Goal: Task Accomplishment & Management: Manage account settings

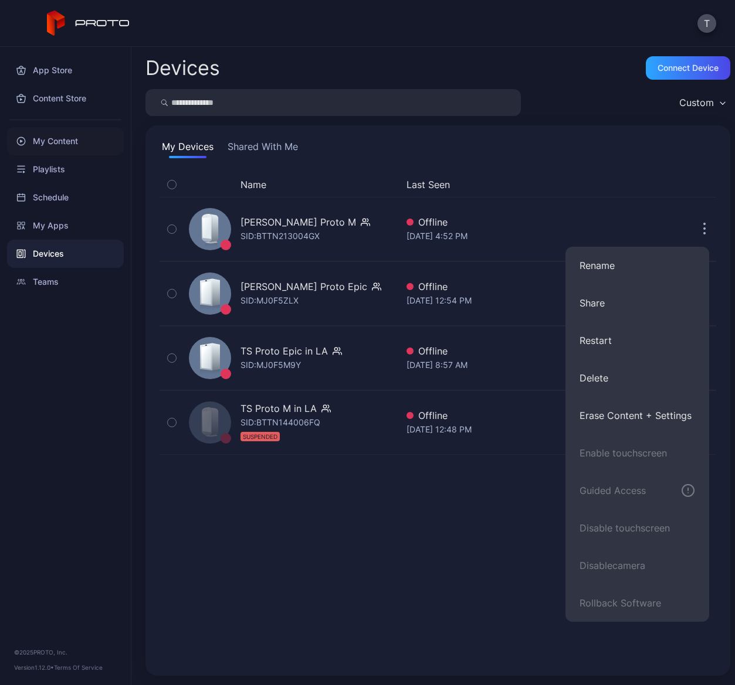
click at [53, 141] on div "My Content" at bounding box center [65, 141] width 117 height 28
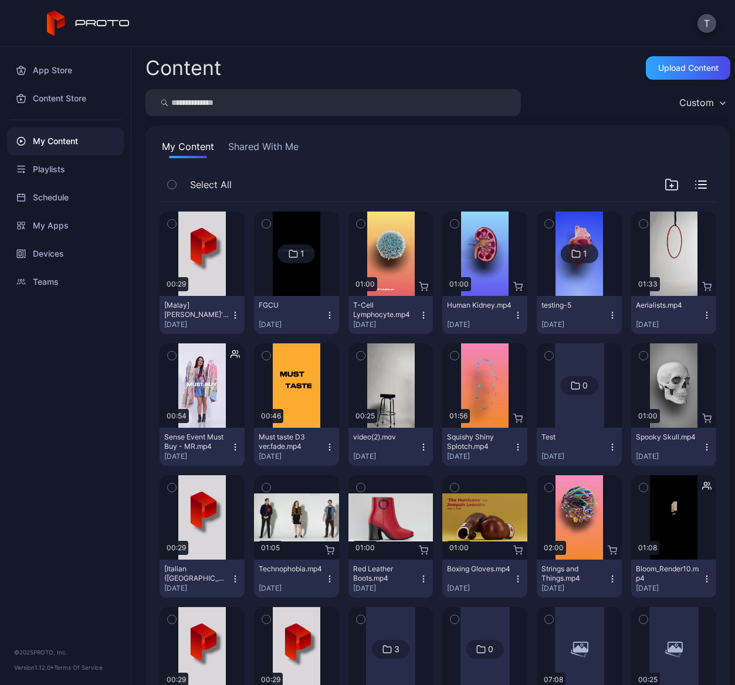
click at [274, 151] on button "Shared With Me" at bounding box center [263, 149] width 75 height 19
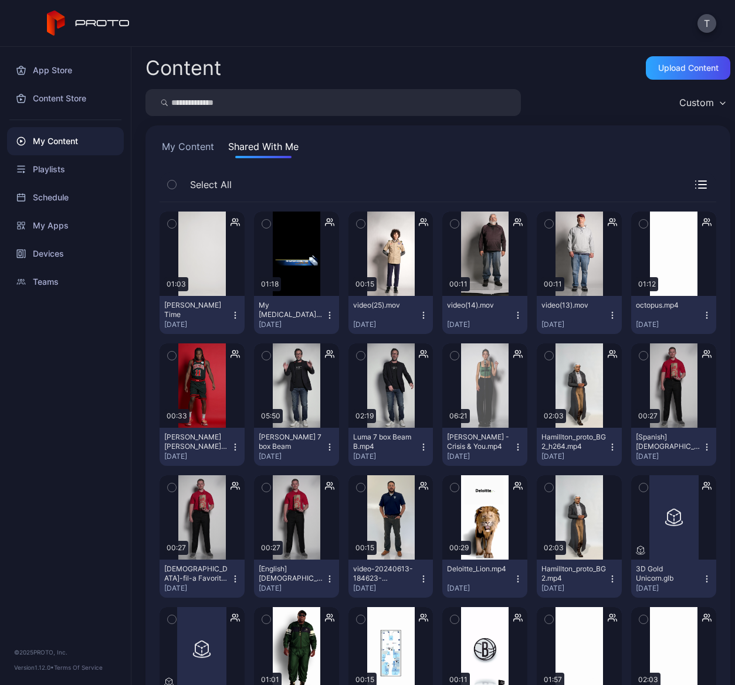
click at [240, 314] on icon "button" at bounding box center [234, 315] width 9 height 9
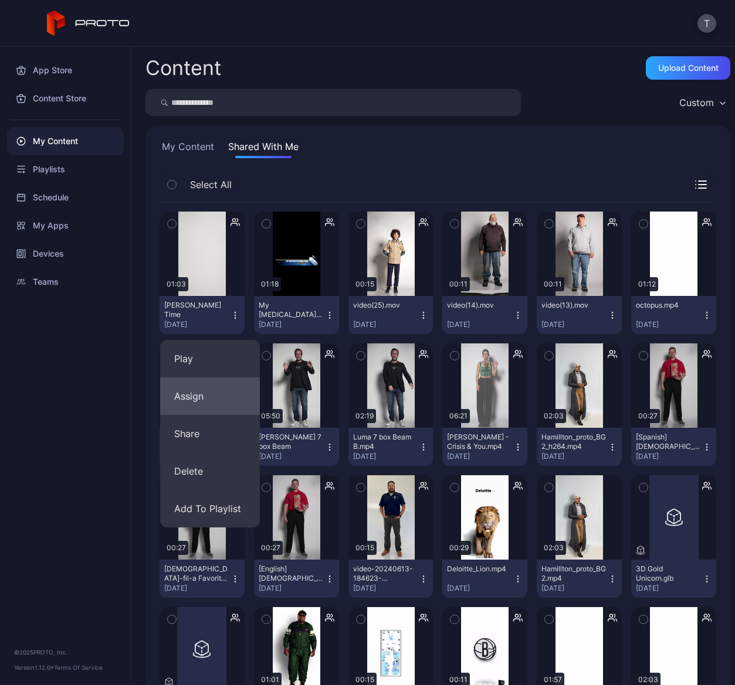
click at [198, 396] on button "Assign" at bounding box center [210, 397] width 100 height 38
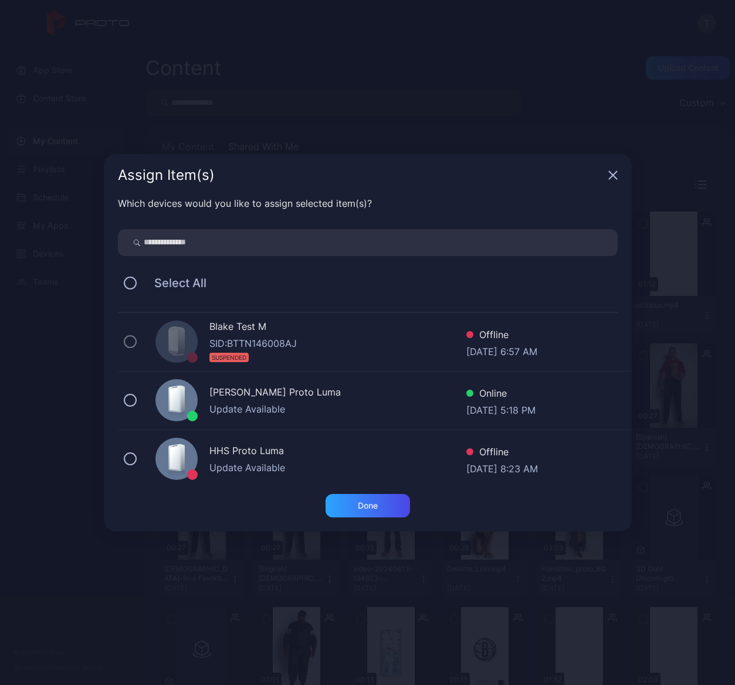
click at [255, 243] on input "search" at bounding box center [368, 242] width 500 height 27
type input "*****"
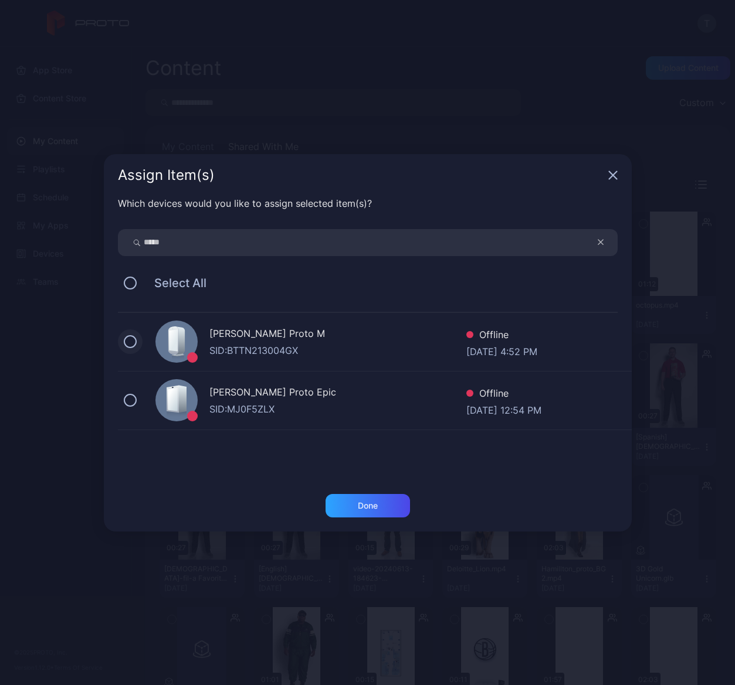
click at [133, 342] on button at bounding box center [130, 341] width 13 height 13
click at [375, 510] on div "Done" at bounding box center [368, 505] width 20 height 9
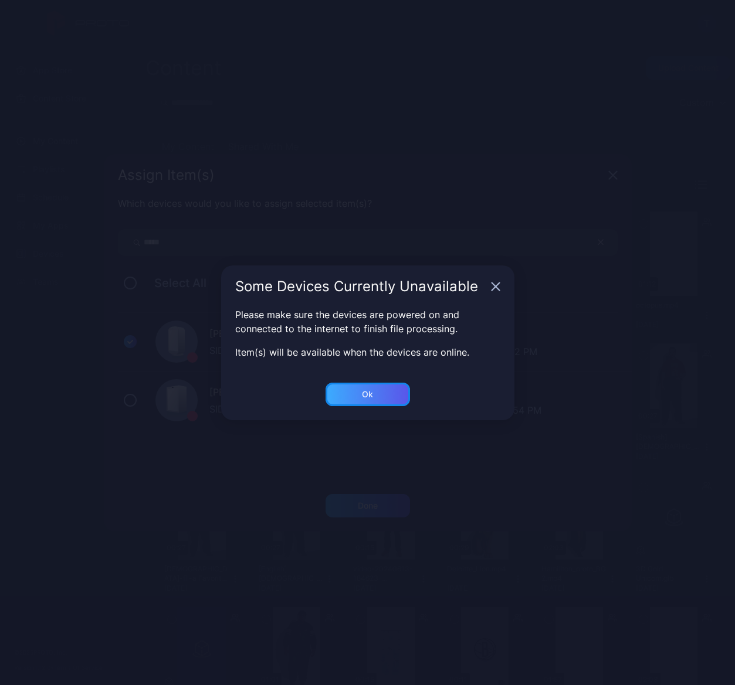
click at [391, 494] on div "Ok" at bounding box center [367, 505] width 84 height 23
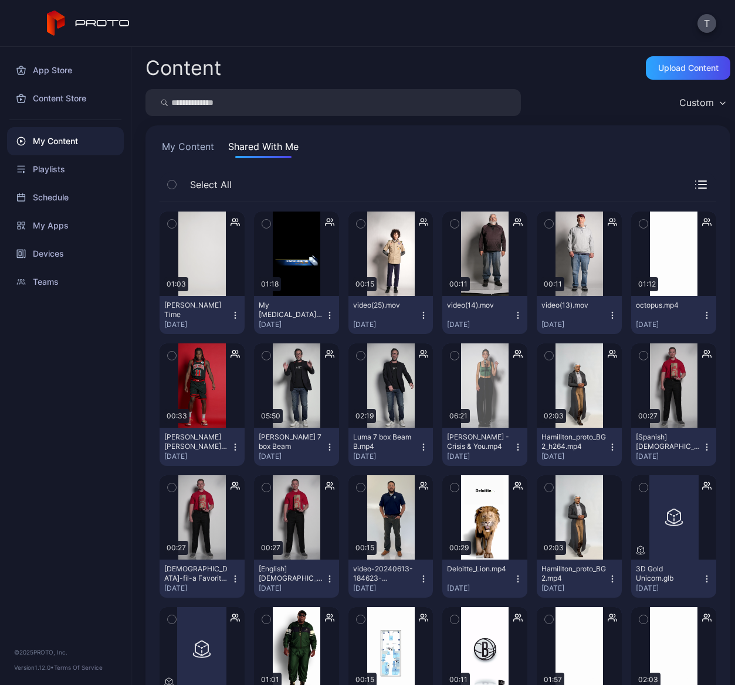
click at [240, 314] on icon "button" at bounding box center [234, 315] width 9 height 9
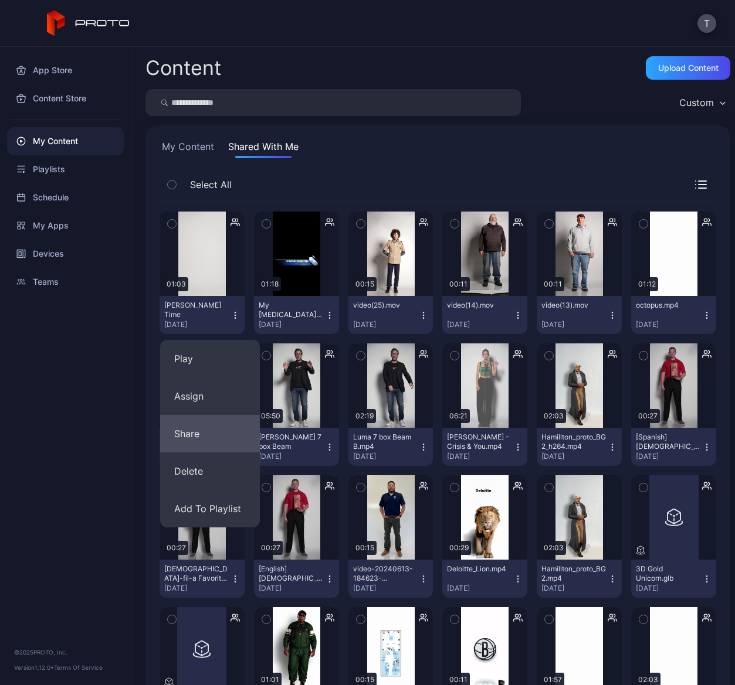
click at [187, 430] on button "Share" at bounding box center [210, 434] width 100 height 38
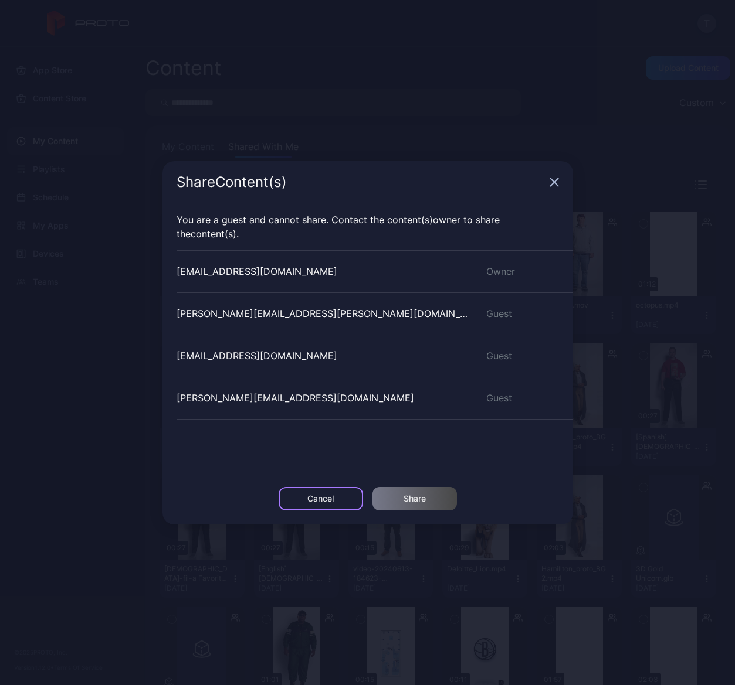
click at [327, 497] on div "Cancel" at bounding box center [320, 498] width 26 height 9
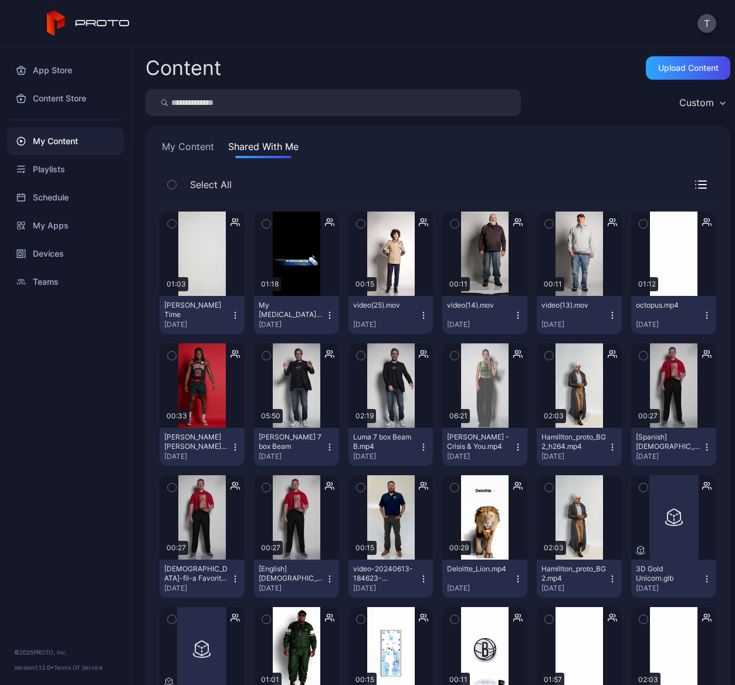
click at [240, 313] on icon "button" at bounding box center [234, 315] width 9 height 9
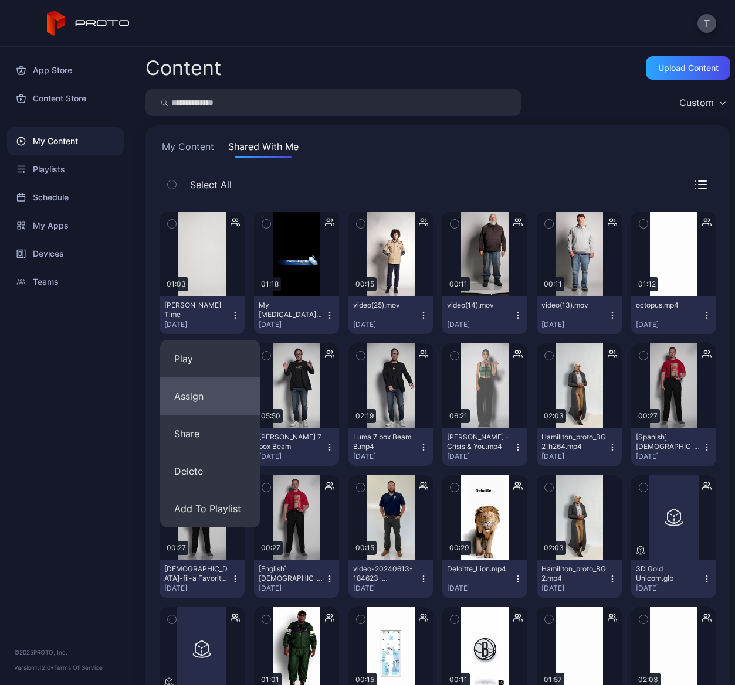
click at [205, 396] on button "Assign" at bounding box center [210, 397] width 100 height 38
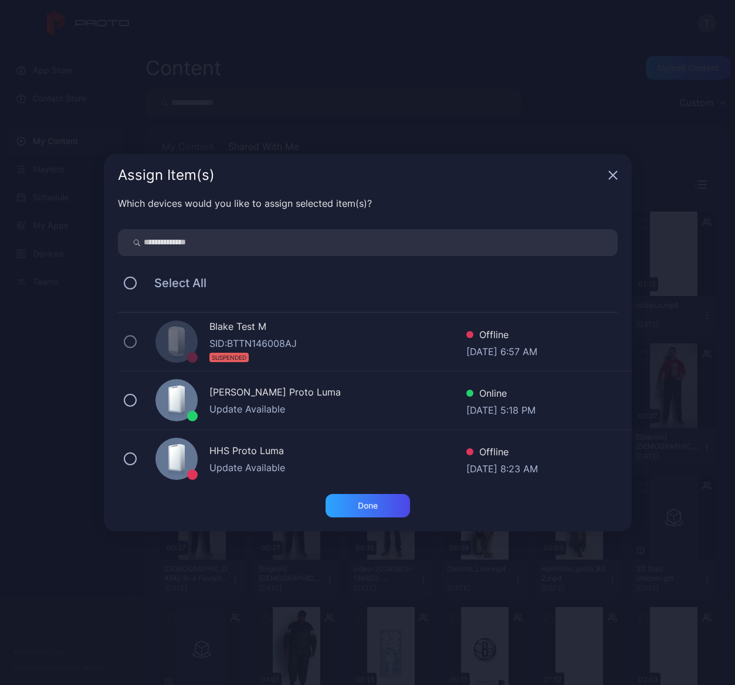
click at [290, 249] on input "search" at bounding box center [368, 242] width 500 height 27
type input "*****"
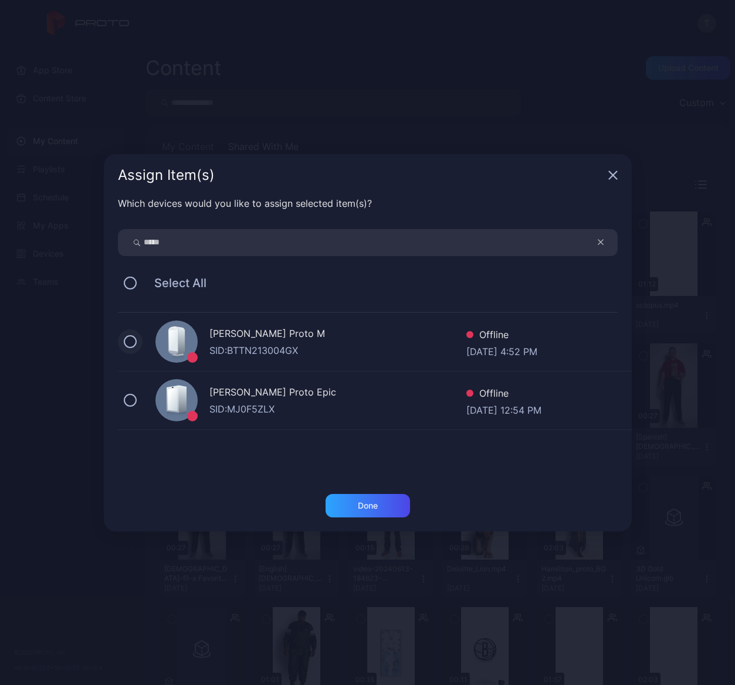
click at [130, 340] on button at bounding box center [130, 341] width 13 height 13
click at [130, 340] on icon at bounding box center [130, 341] width 13 height 13
click at [602, 242] on icon "button" at bounding box center [601, 242] width 6 height 14
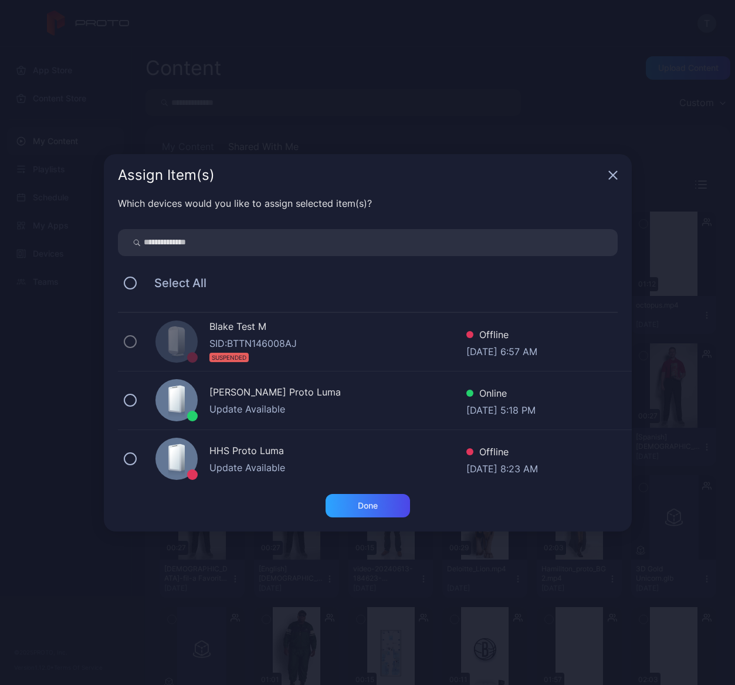
click at [612, 176] on icon "button" at bounding box center [612, 175] width 9 height 9
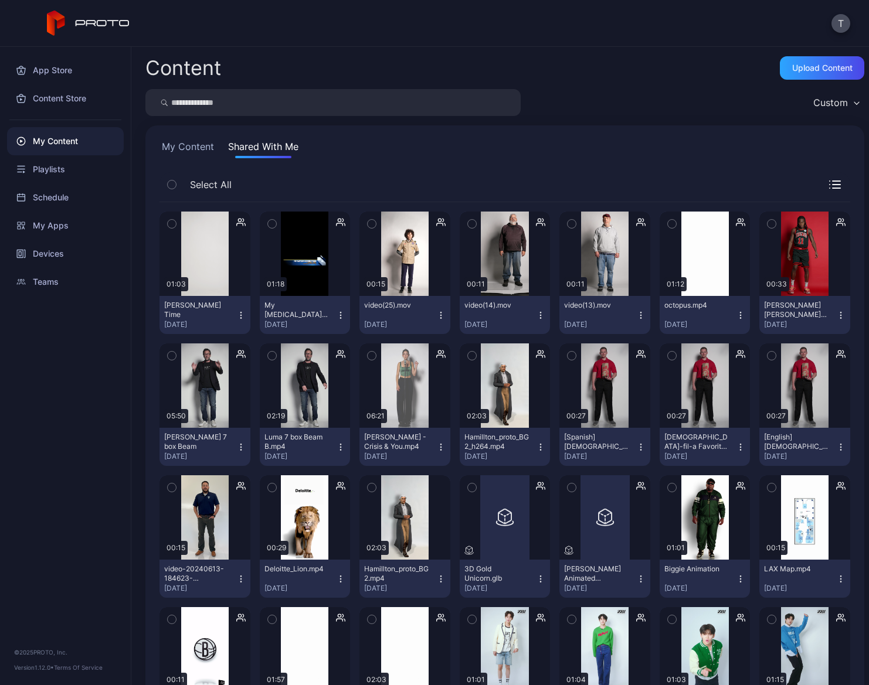
click at [213, 104] on input "search" at bounding box center [332, 102] width 375 height 27
type input "****"
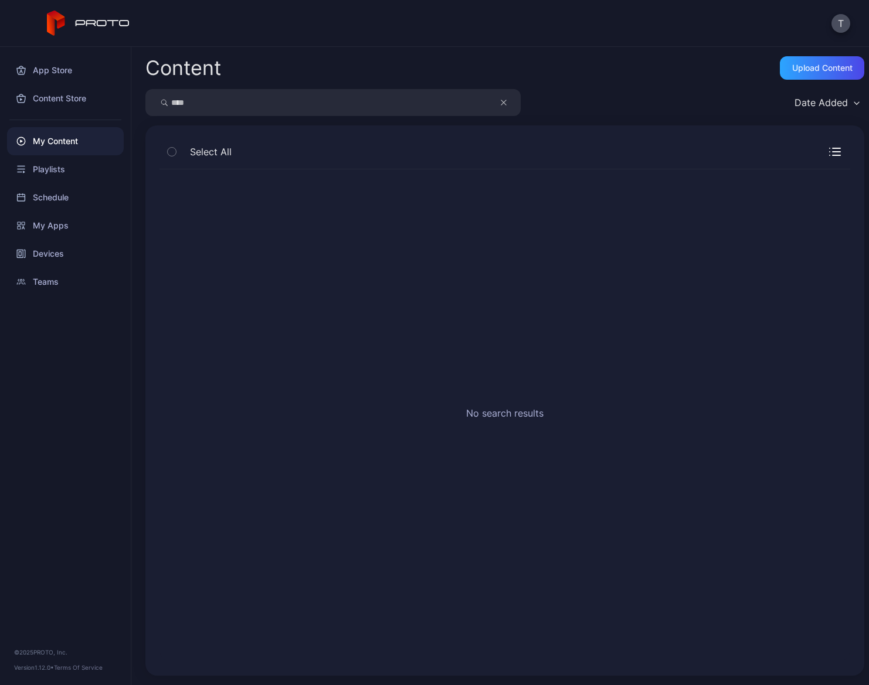
click at [505, 104] on icon "button" at bounding box center [504, 103] width 6 height 14
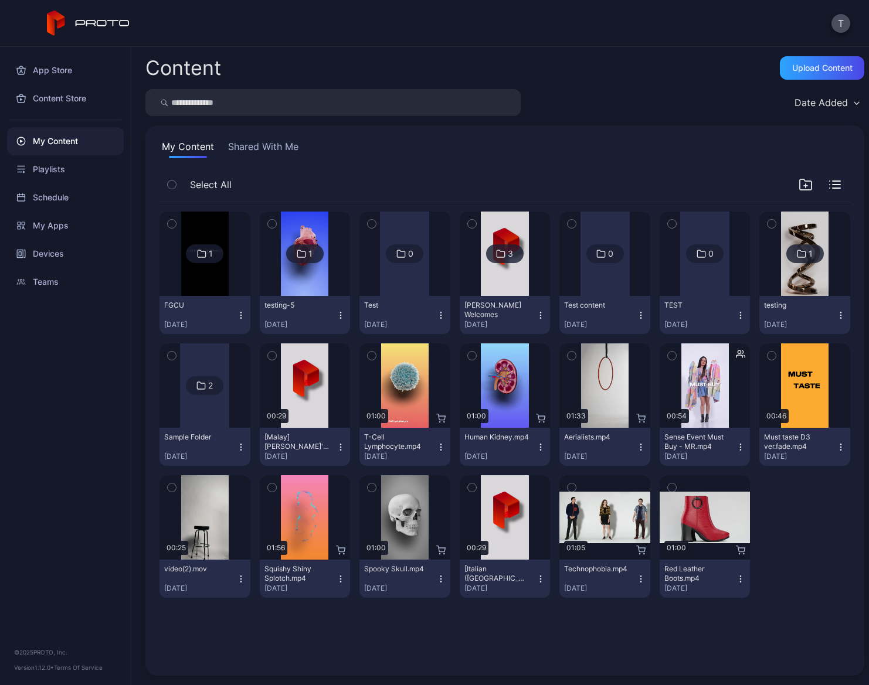
click at [272, 99] on input "search" at bounding box center [332, 102] width 375 height 27
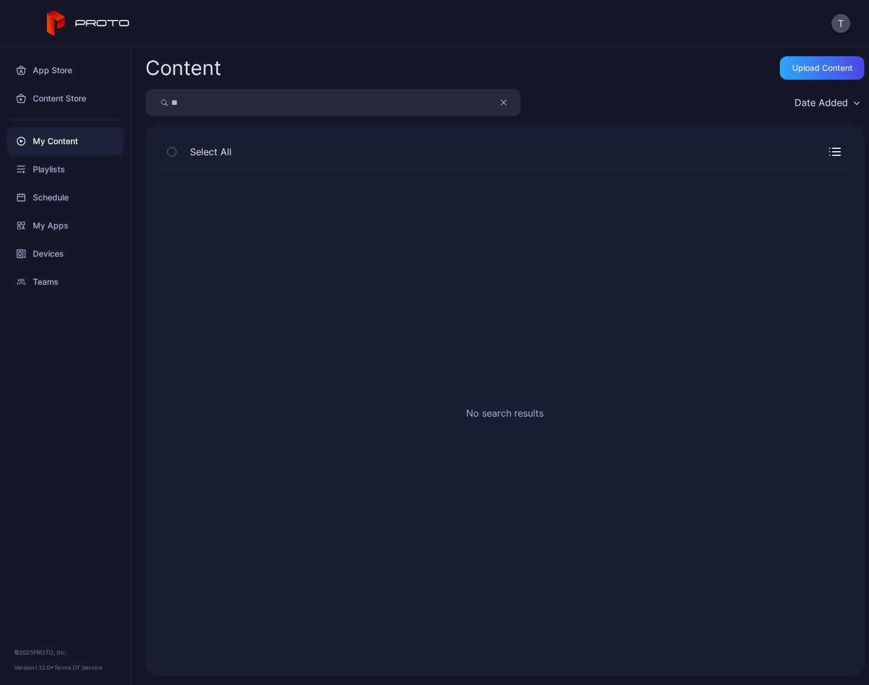
type input "*"
type input "***"
click at [53, 143] on div "My Content" at bounding box center [65, 141] width 117 height 28
click at [507, 103] on button "button" at bounding box center [509, 102] width 22 height 27
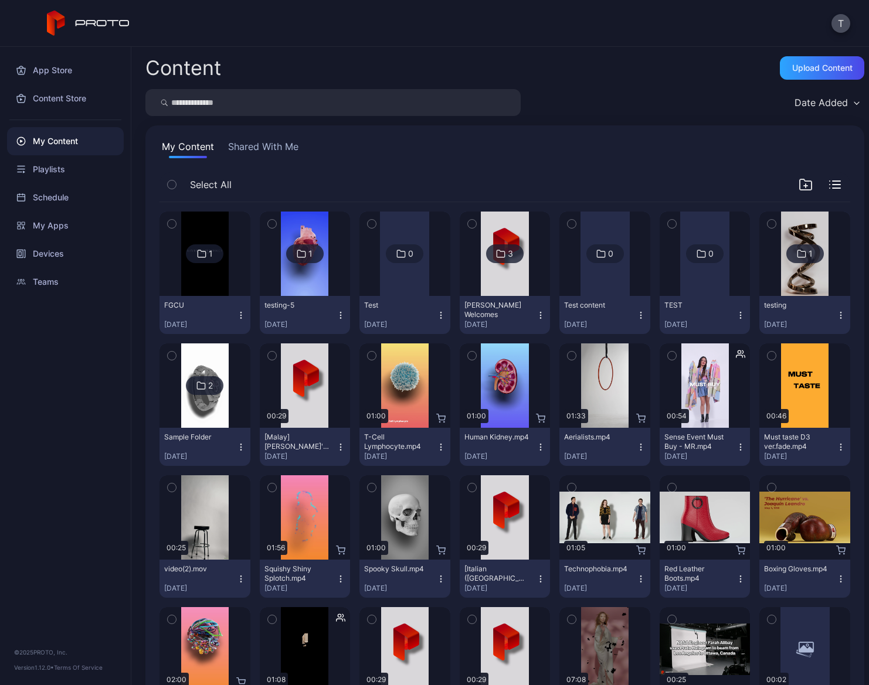
click at [283, 140] on button "Shared With Me" at bounding box center [263, 149] width 75 height 19
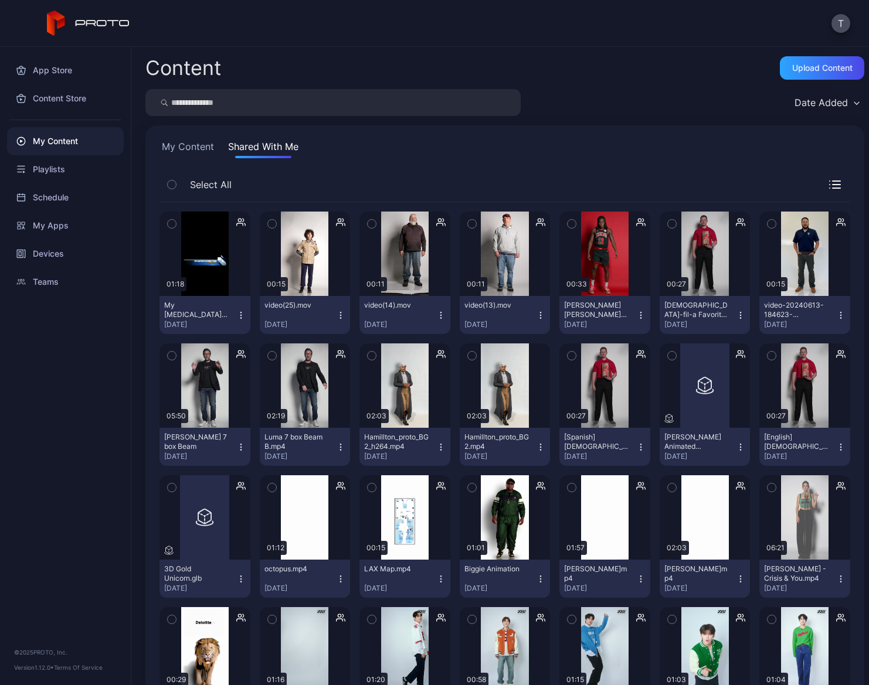
click at [223, 102] on input "search" at bounding box center [332, 102] width 375 height 27
type input "****"
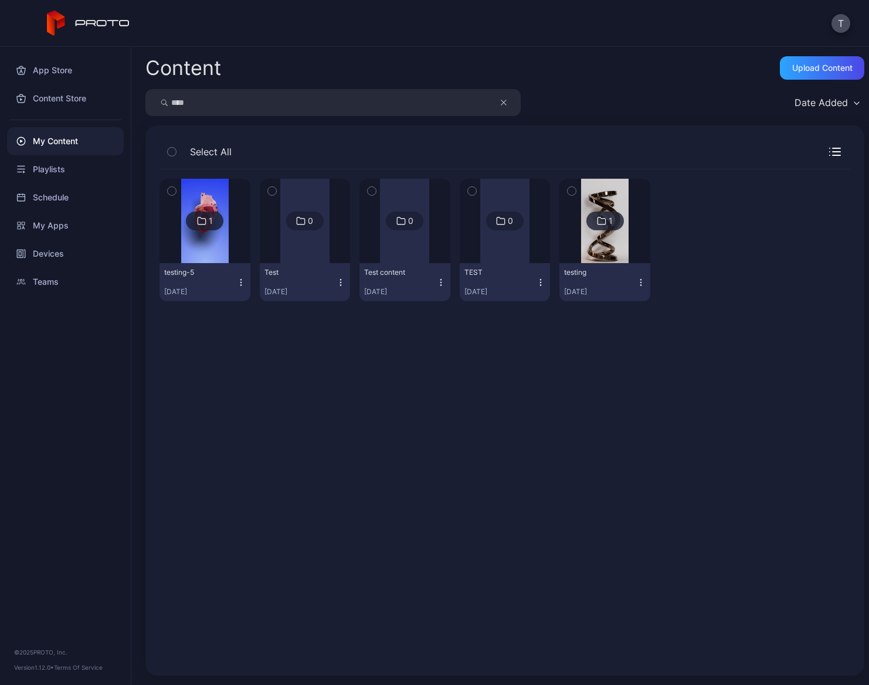
click at [501, 100] on icon "button" at bounding box center [503, 102] width 5 height 5
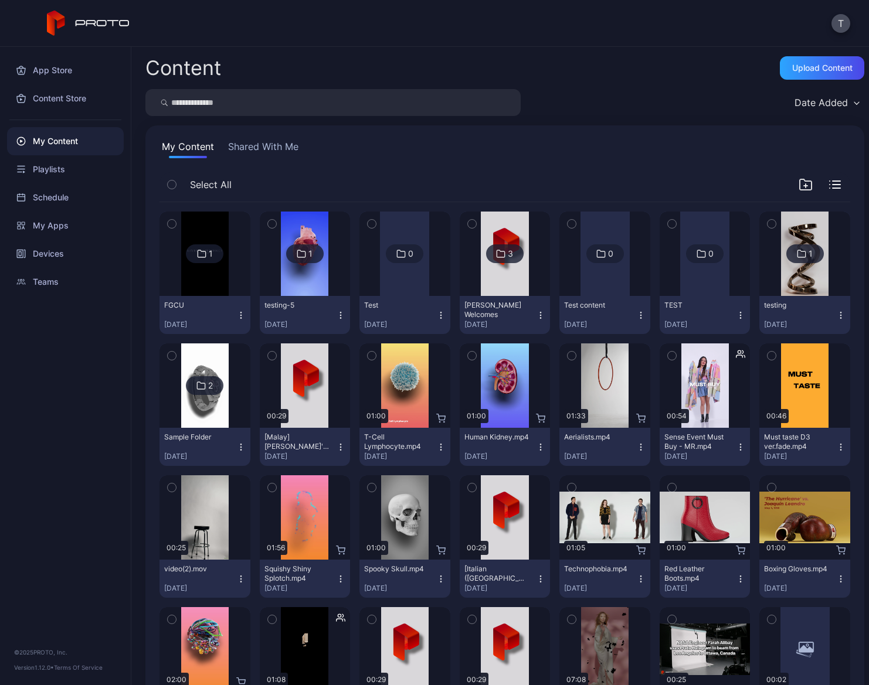
click at [192, 155] on button "My Content" at bounding box center [187, 149] width 57 height 19
click at [247, 108] on input "search" at bounding box center [332, 102] width 375 height 27
type input "****"
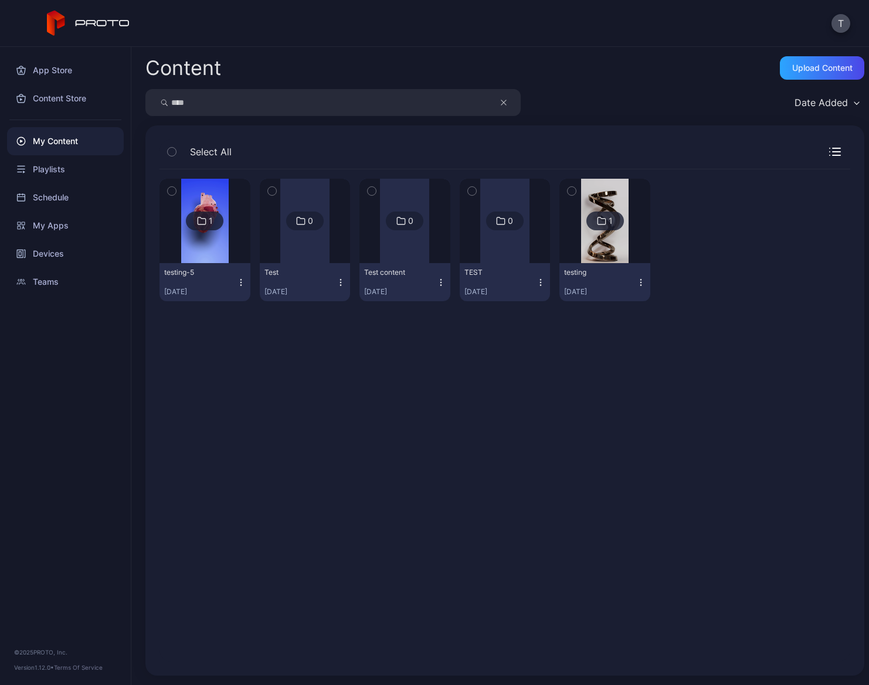
click at [194, 239] on img at bounding box center [204, 221] width 47 height 84
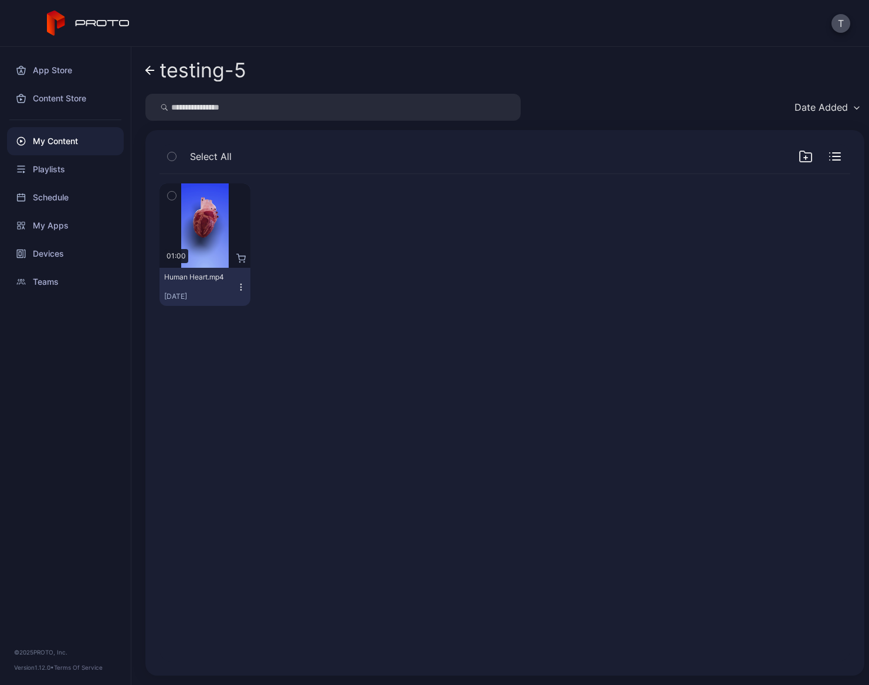
click at [145, 71] on icon at bounding box center [149, 71] width 9 height 10
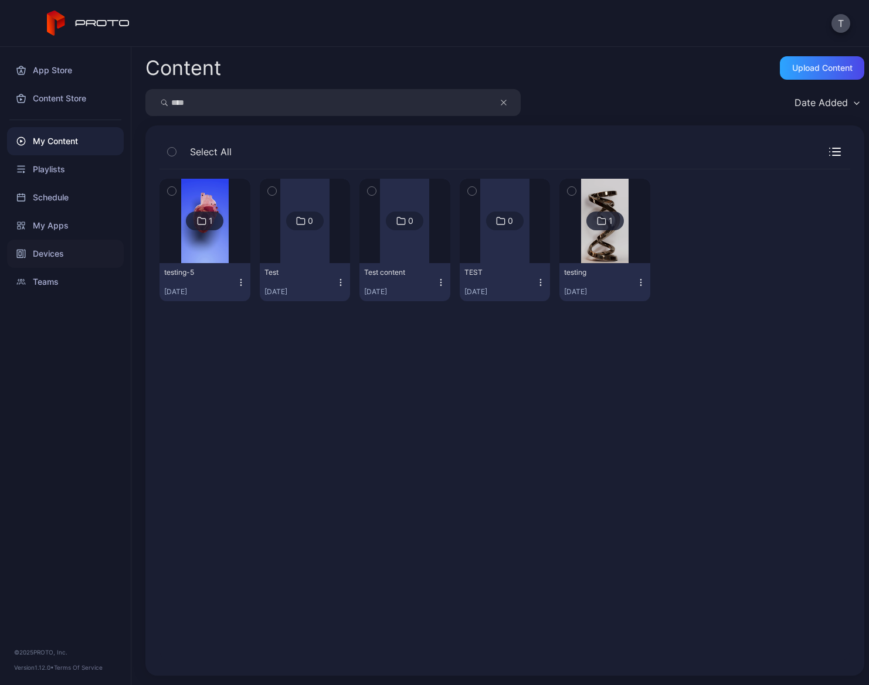
click at [59, 251] on div "Devices" at bounding box center [65, 254] width 117 height 28
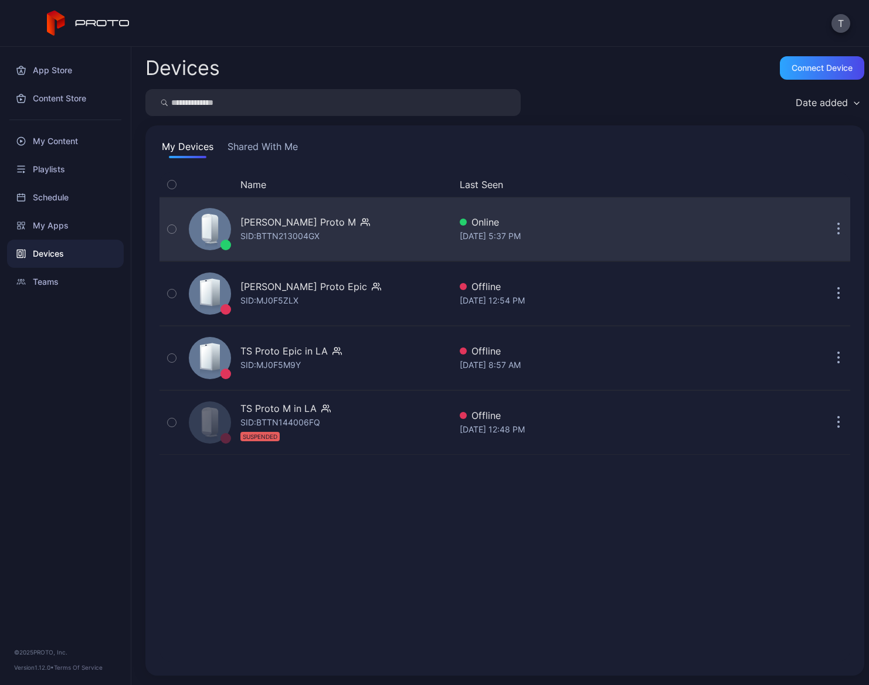
click at [361, 226] on icon "button" at bounding box center [365, 222] width 9 height 12
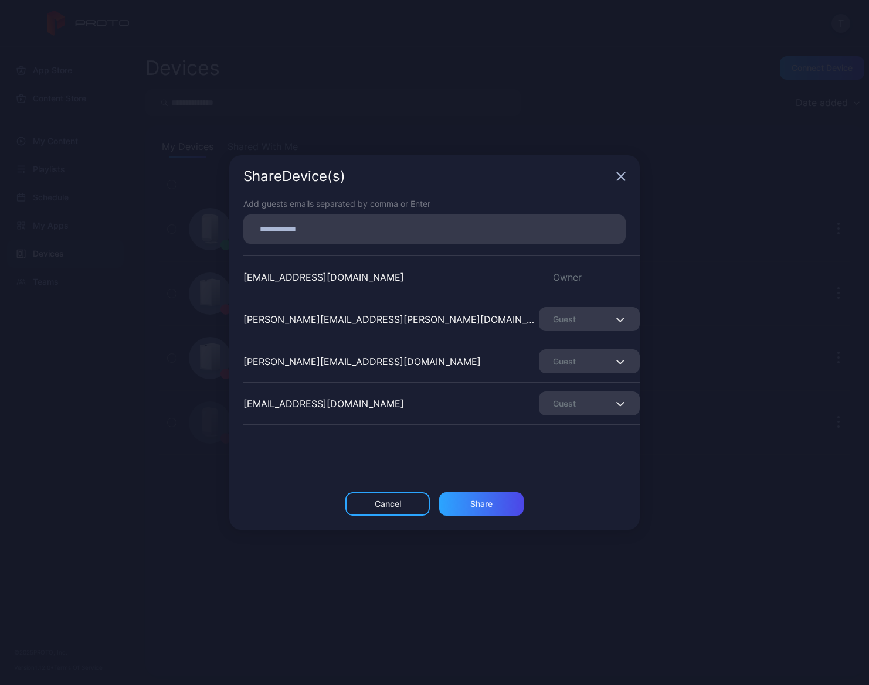
click at [622, 174] on icon "button" at bounding box center [620, 176] width 9 height 9
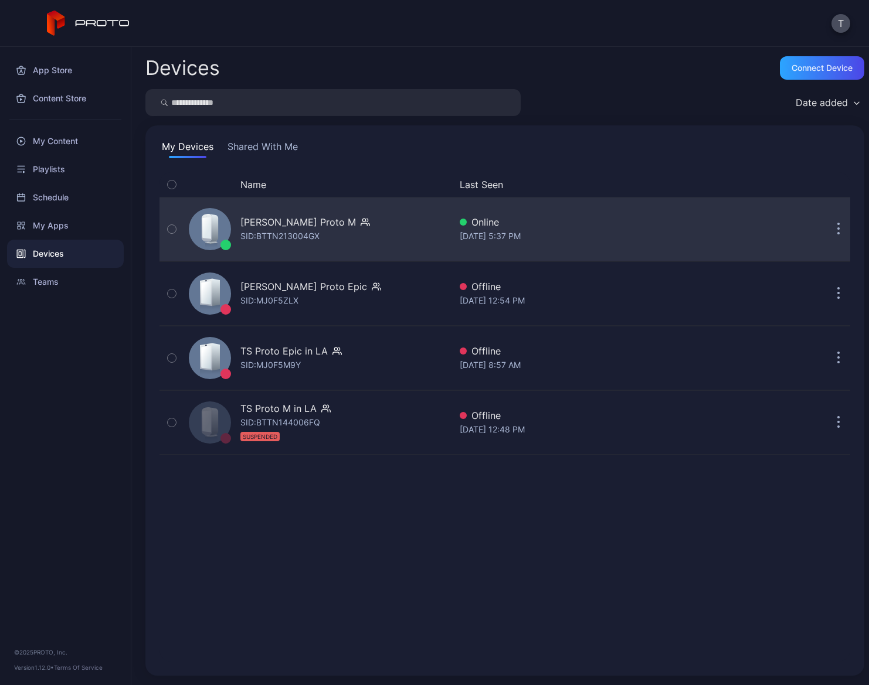
click at [460, 239] on div "[DATE] 5:37 PM" at bounding box center [581, 236] width 243 height 14
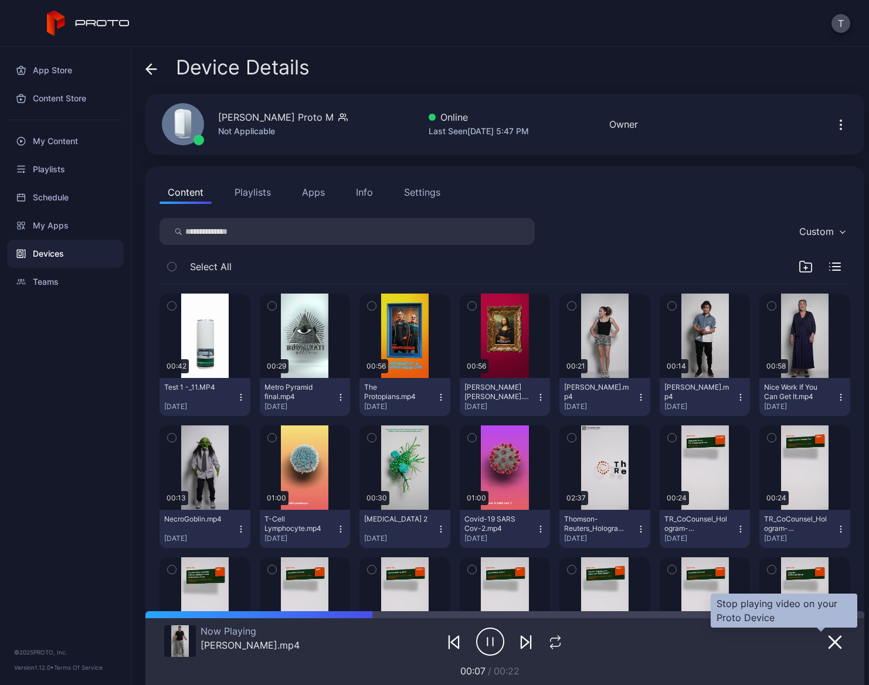
click at [734, 641] on icon "button" at bounding box center [835, 643] width 12 height 12
